Goal: Information Seeking & Learning: Learn about a topic

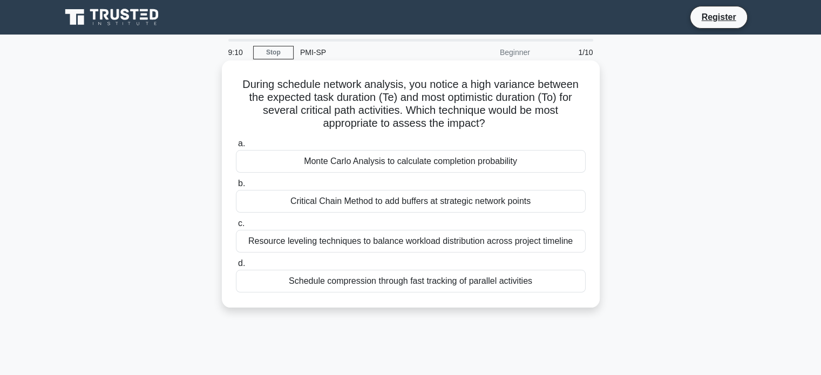
click at [358, 205] on div "Critical Chain Method to add buffers at strategic network points" at bounding box center [411, 201] width 350 height 23
click at [236, 187] on input "b. Critical Chain Method to add buffers at strategic network points" at bounding box center [236, 183] width 0 height 7
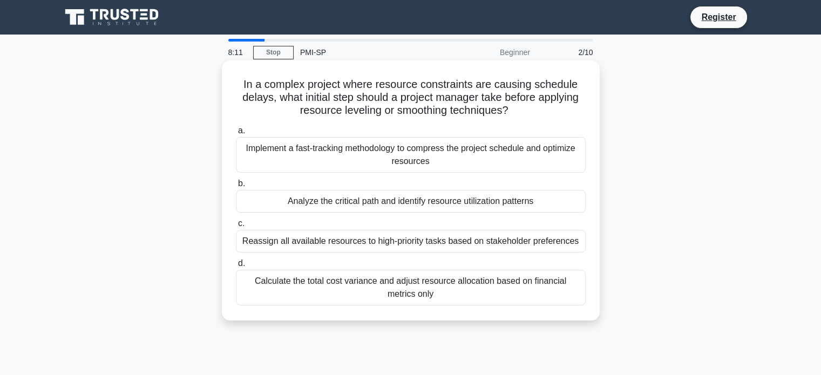
click at [330, 199] on div "Analyze the critical path and identify resource utilization patterns" at bounding box center [411, 201] width 350 height 23
click at [236, 187] on input "b. Analyze the critical path and identify resource utilization patterns" at bounding box center [236, 183] width 0 height 7
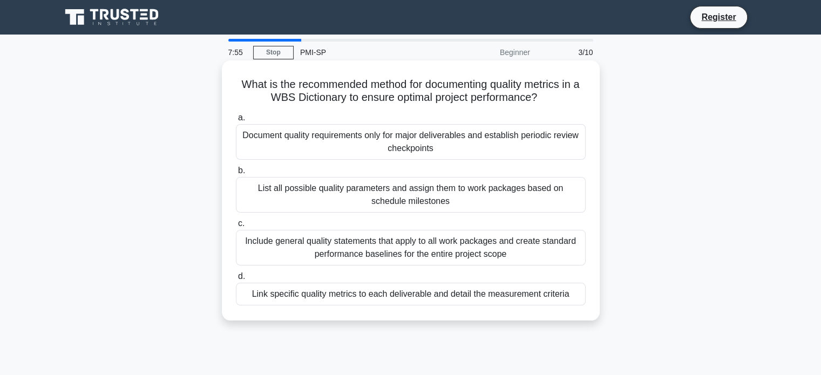
click at [301, 244] on div "Include general quality statements that apply to all work packages and create s…" at bounding box center [411, 248] width 350 height 36
click at [236, 227] on input "c. Include general quality statements that apply to all work packages and creat…" at bounding box center [236, 223] width 0 height 7
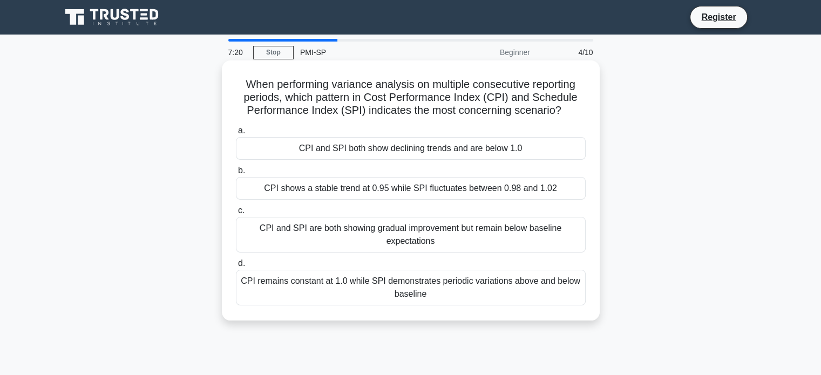
click at [359, 228] on div "CPI and SPI are both showing gradual improvement but remain below baseline expe…" at bounding box center [411, 235] width 350 height 36
click at [236, 214] on input "c. CPI and SPI are both showing gradual improvement but remain below baseline e…" at bounding box center [236, 210] width 0 height 7
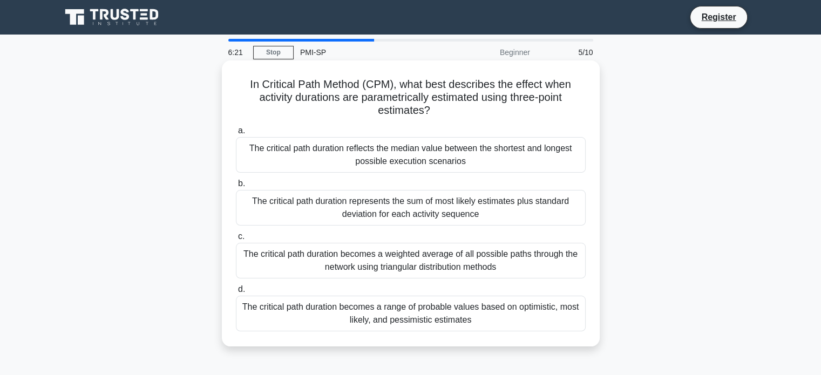
click at [482, 213] on div "The critical path duration represents the sum of most likely estimates plus sta…" at bounding box center [411, 208] width 350 height 36
click at [236, 187] on input "b. The critical path duration represents the sum of most likely estimates plus …" at bounding box center [236, 183] width 0 height 7
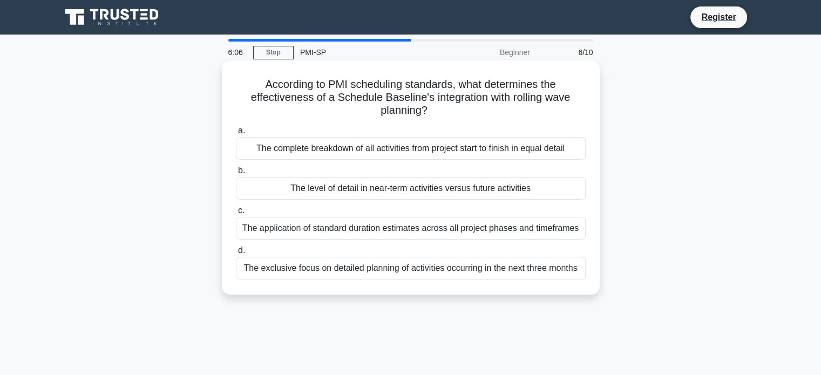
click at [309, 154] on div "The complete breakdown of all activities from project start to finish in equal …" at bounding box center [411, 148] width 350 height 23
click at [236, 134] on input "a. The complete breakdown of all activities from project start to finish in equ…" at bounding box center [236, 130] width 0 height 7
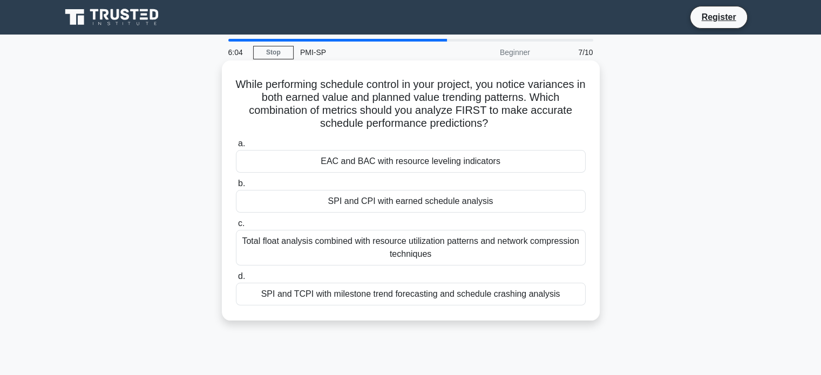
click at [276, 196] on div "SPI and CPI with earned schedule analysis" at bounding box center [411, 201] width 350 height 23
click at [236, 187] on input "b. SPI and CPI with earned schedule analysis" at bounding box center [236, 183] width 0 height 7
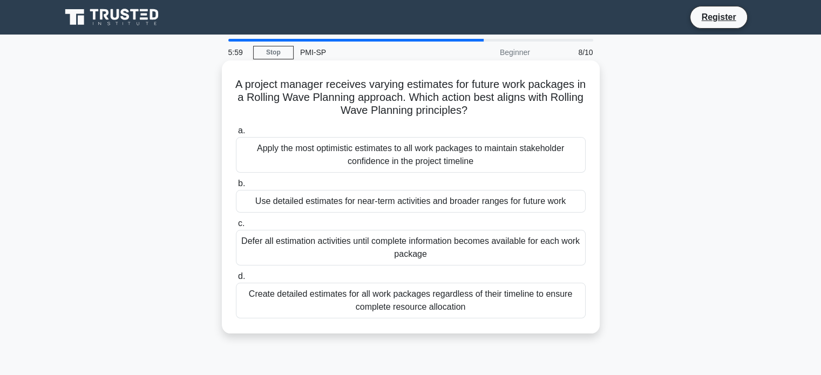
click at [289, 240] on div "Defer all estimation activities until complete information becomes available fo…" at bounding box center [411, 248] width 350 height 36
click at [236, 227] on input "c. Defer all estimation activities until complete information becomes available…" at bounding box center [236, 223] width 0 height 7
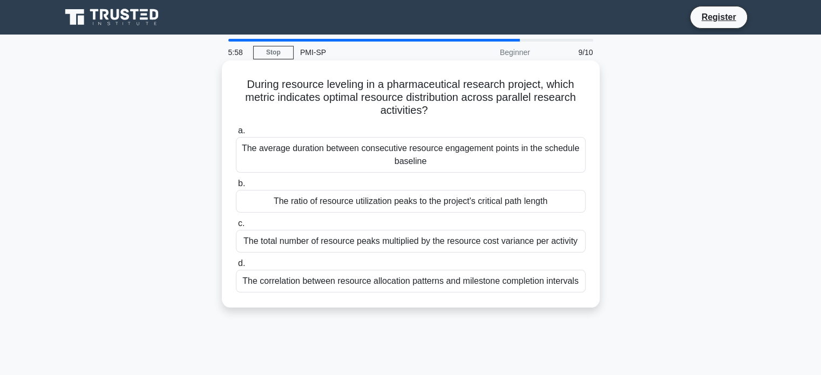
click at [314, 147] on div "The average duration between consecutive resource engagement points in the sche…" at bounding box center [411, 155] width 350 height 36
click at [236, 134] on input "a. The average duration between consecutive resource engagement points in the s…" at bounding box center [236, 130] width 0 height 7
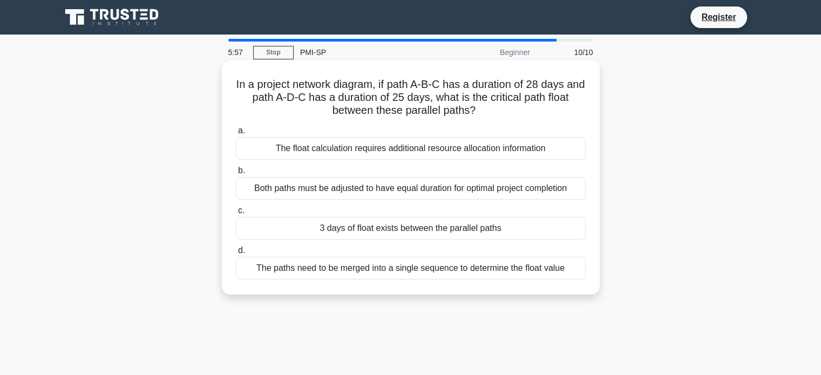
click at [318, 237] on div "3 days of float exists between the parallel paths" at bounding box center [411, 228] width 350 height 23
click at [236, 214] on input "c. 3 days of float exists between the parallel paths" at bounding box center [236, 210] width 0 height 7
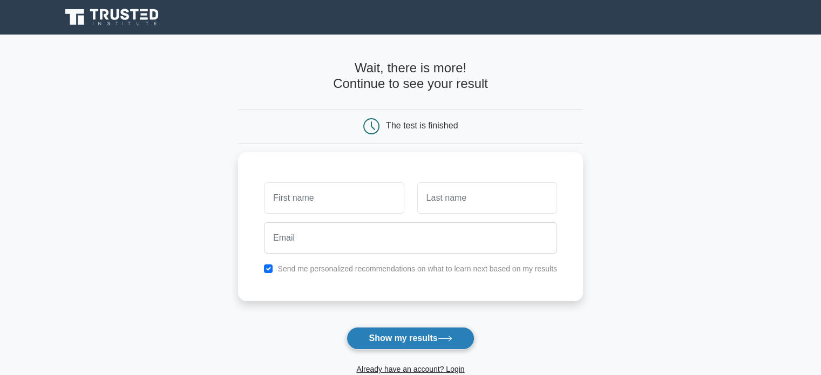
click at [363, 337] on button "Show my results" at bounding box center [410, 338] width 127 height 23
click at [193, 163] on main "Wait, there is more! Continue to see your result The test is finished and the" at bounding box center [410, 229] width 821 height 389
